Goal: Book appointment/travel/reservation

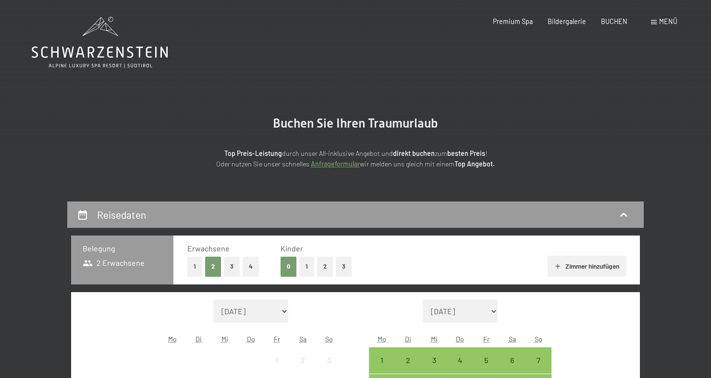
click at [284, 312] on select "August 2025 September 2025 Oktober 2025 November 2025 Dezember 2025 Januar 2026…" at bounding box center [250, 311] width 75 height 23
select select "2026-06-01"
select select "2026-07-01"
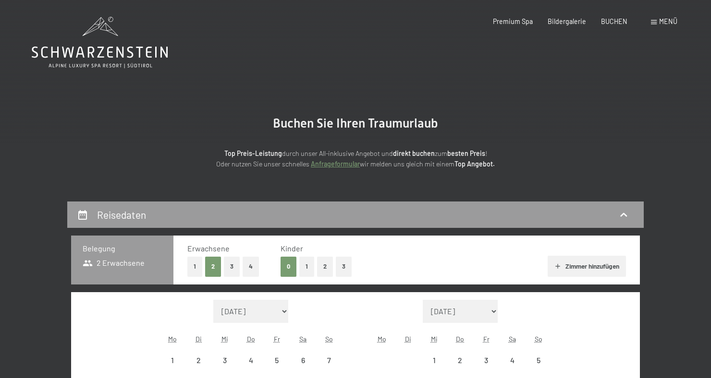
select select "2026-06-01"
select select "2026-07-01"
click at [565, 24] on span "Bildergalerie" at bounding box center [566, 20] width 38 height 8
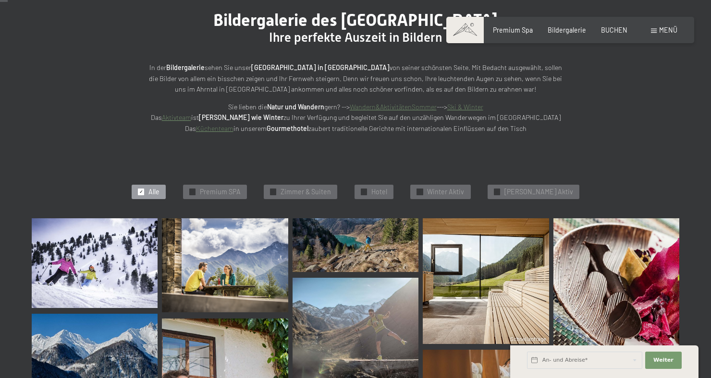
scroll to position [107, 0]
click at [385, 193] on span "Hotel" at bounding box center [379, 192] width 16 height 10
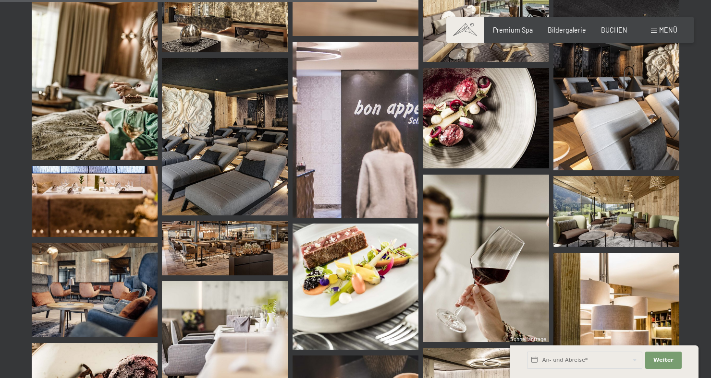
scroll to position [926, 0]
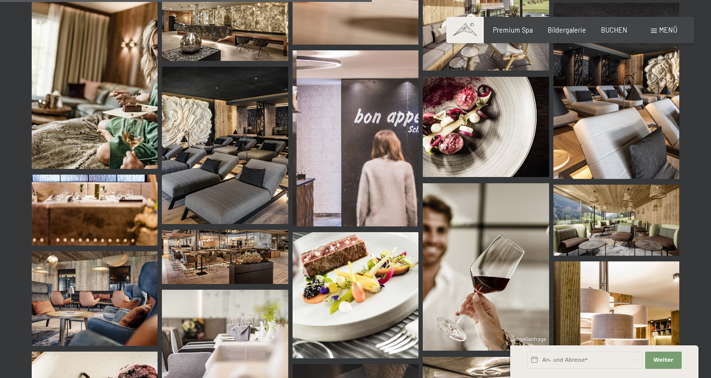
click at [663, 229] on img at bounding box center [616, 220] width 126 height 71
